Goal: Task Accomplishment & Management: Manage account settings

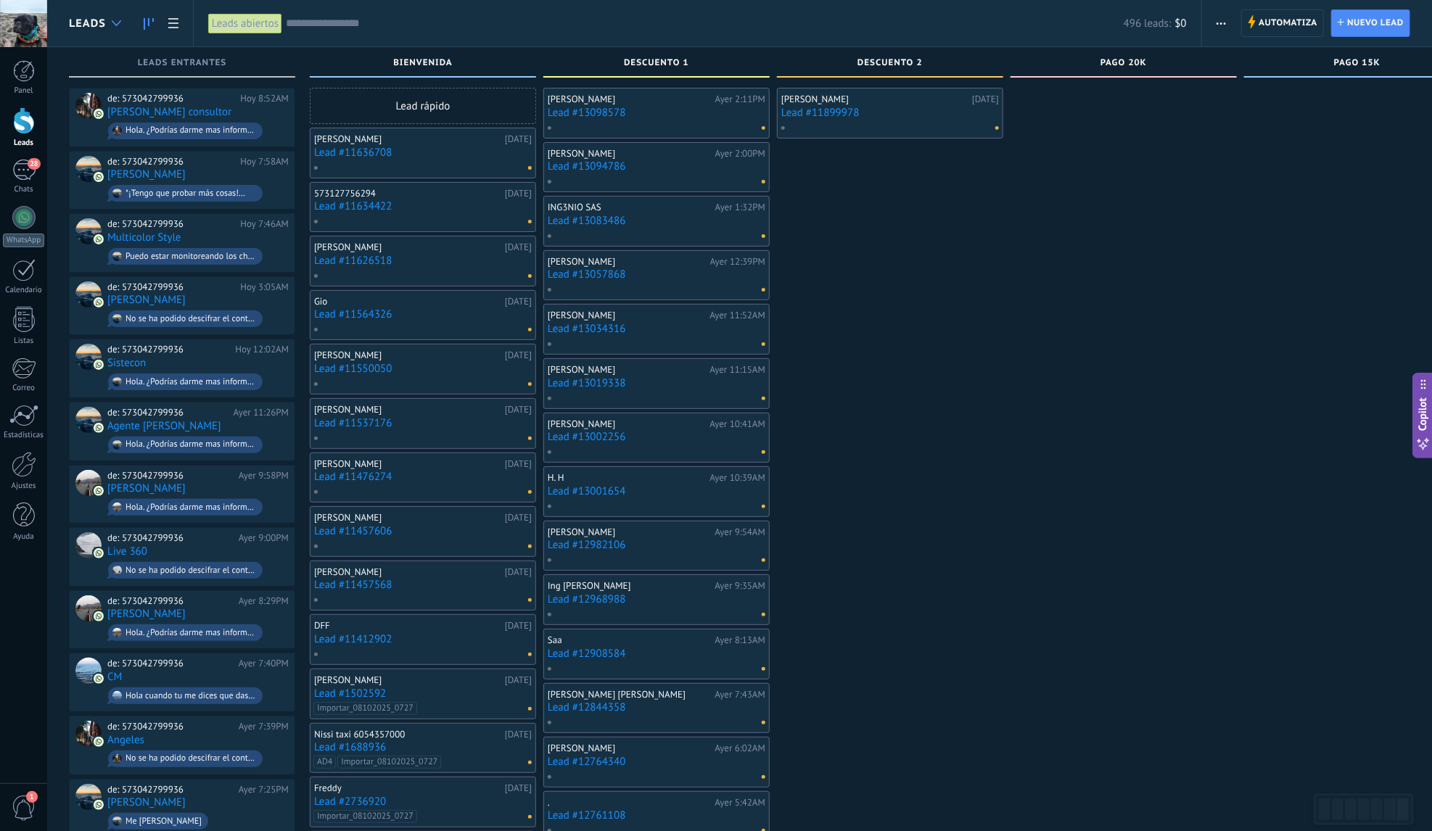
click at [111, 17] on div at bounding box center [116, 23] width 24 height 28
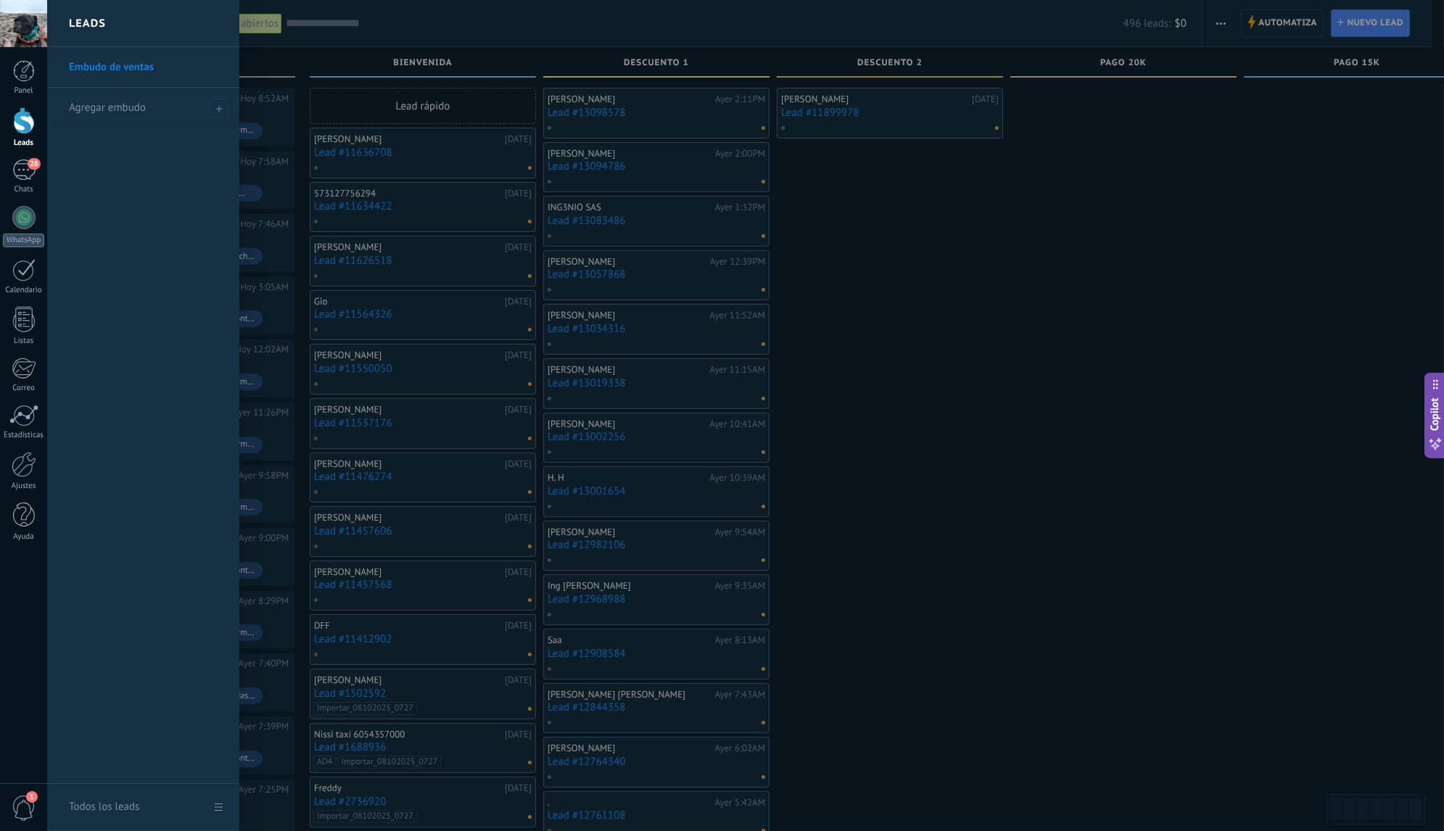
click at [479, 26] on div at bounding box center [769, 415] width 1444 height 831
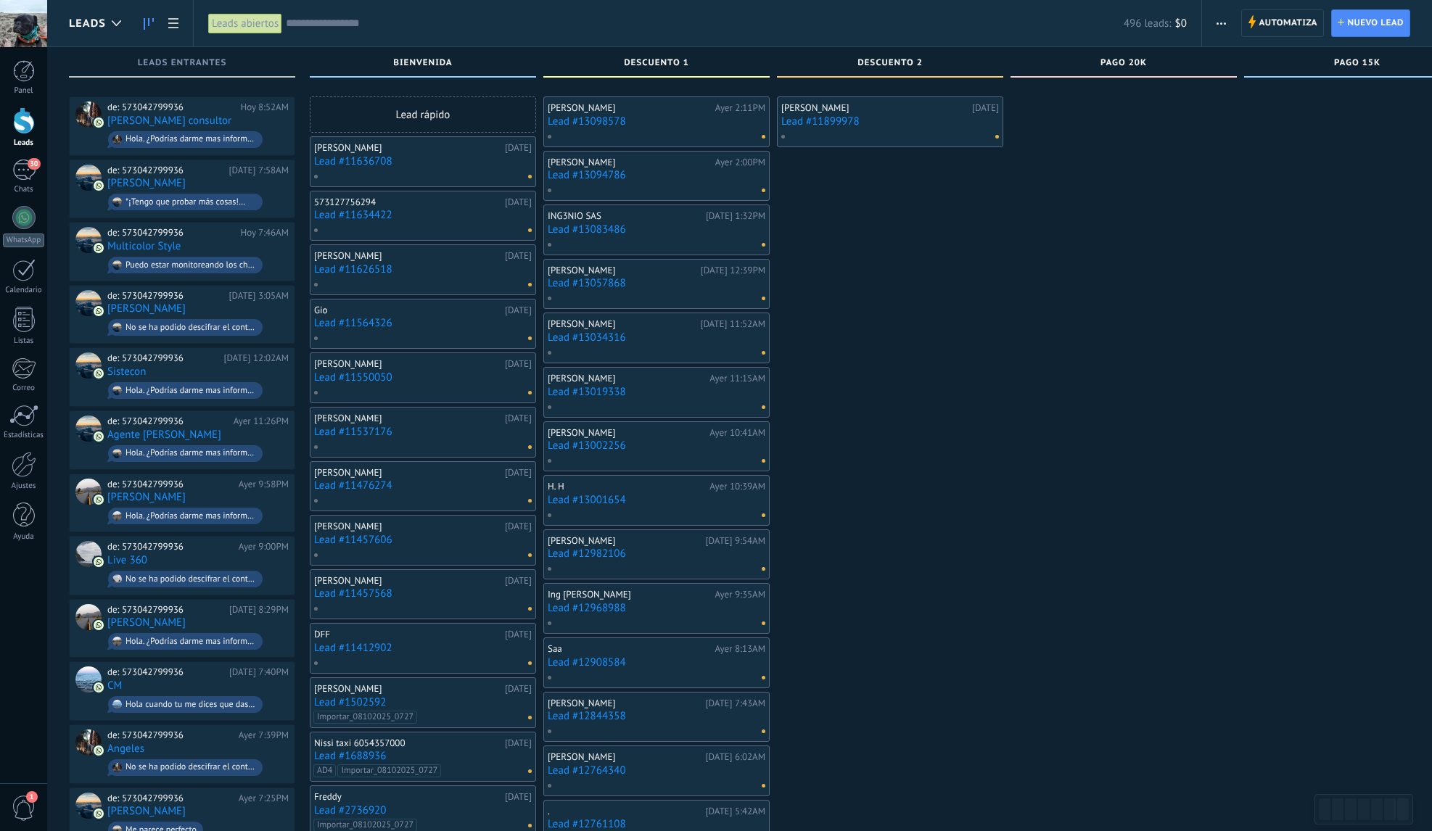
click at [877, 115] on link "Lead #11899978" at bounding box center [890, 121] width 218 height 12
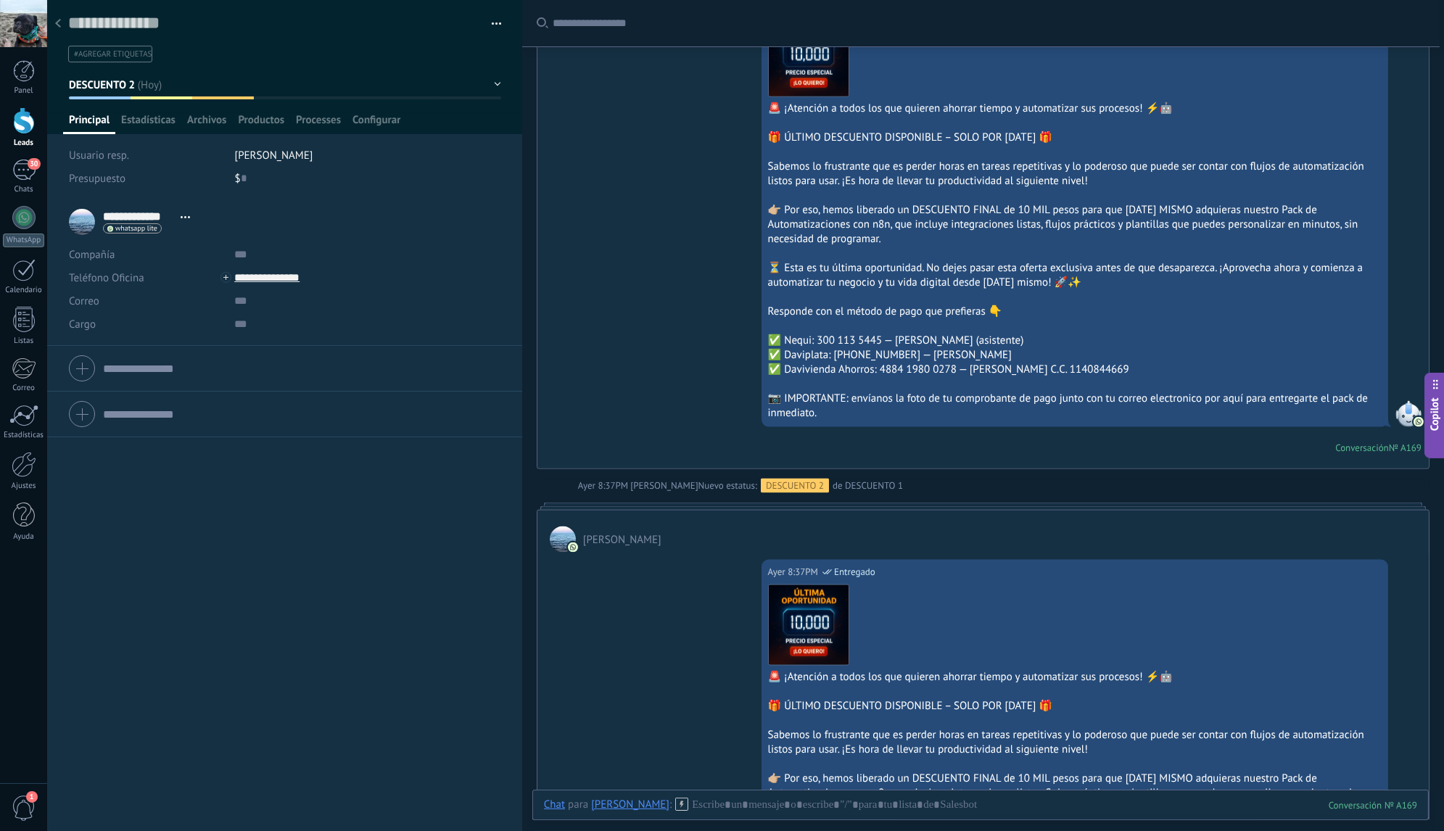
scroll to position [5854, 0]
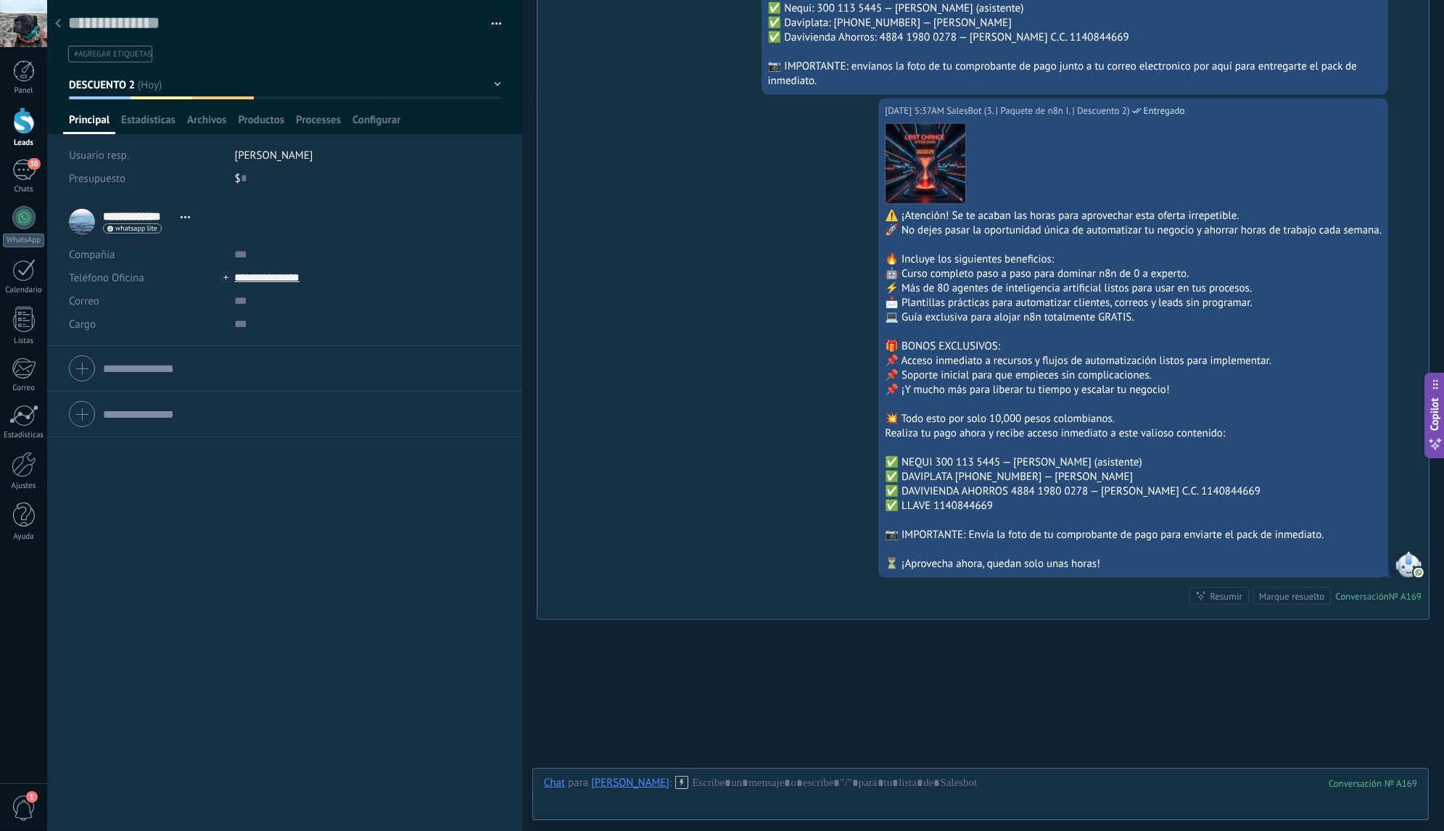
click at [59, 23] on icon at bounding box center [58, 23] width 6 height 9
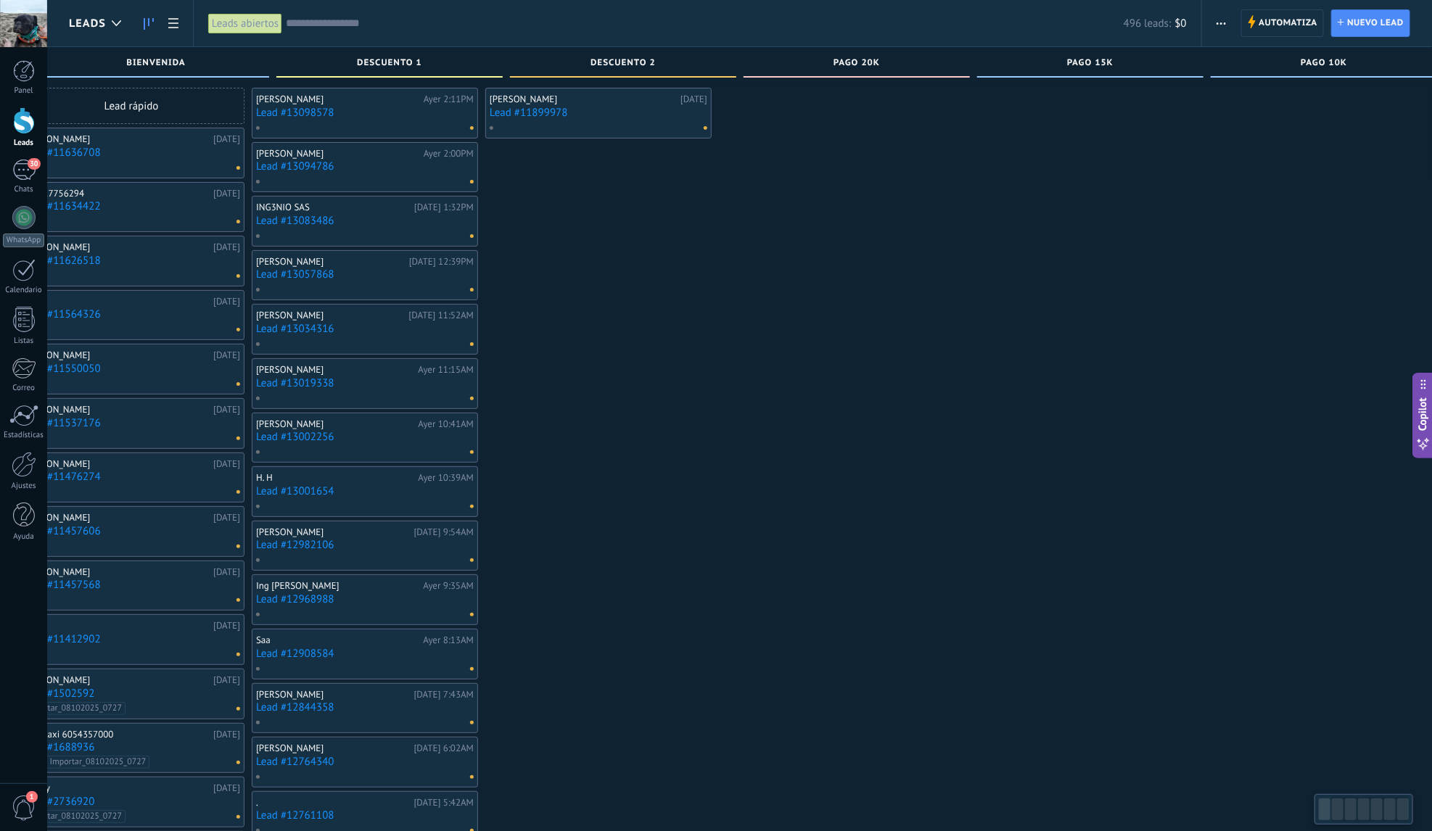
scroll to position [0, 293]
drag, startPoint x: 1173, startPoint y: 316, endPoint x: 836, endPoint y: 307, distance: 337.4
click at [836, 307] on div at bounding box center [830, 714] width 226 height 1253
